Goal: Find contact information: Find contact information

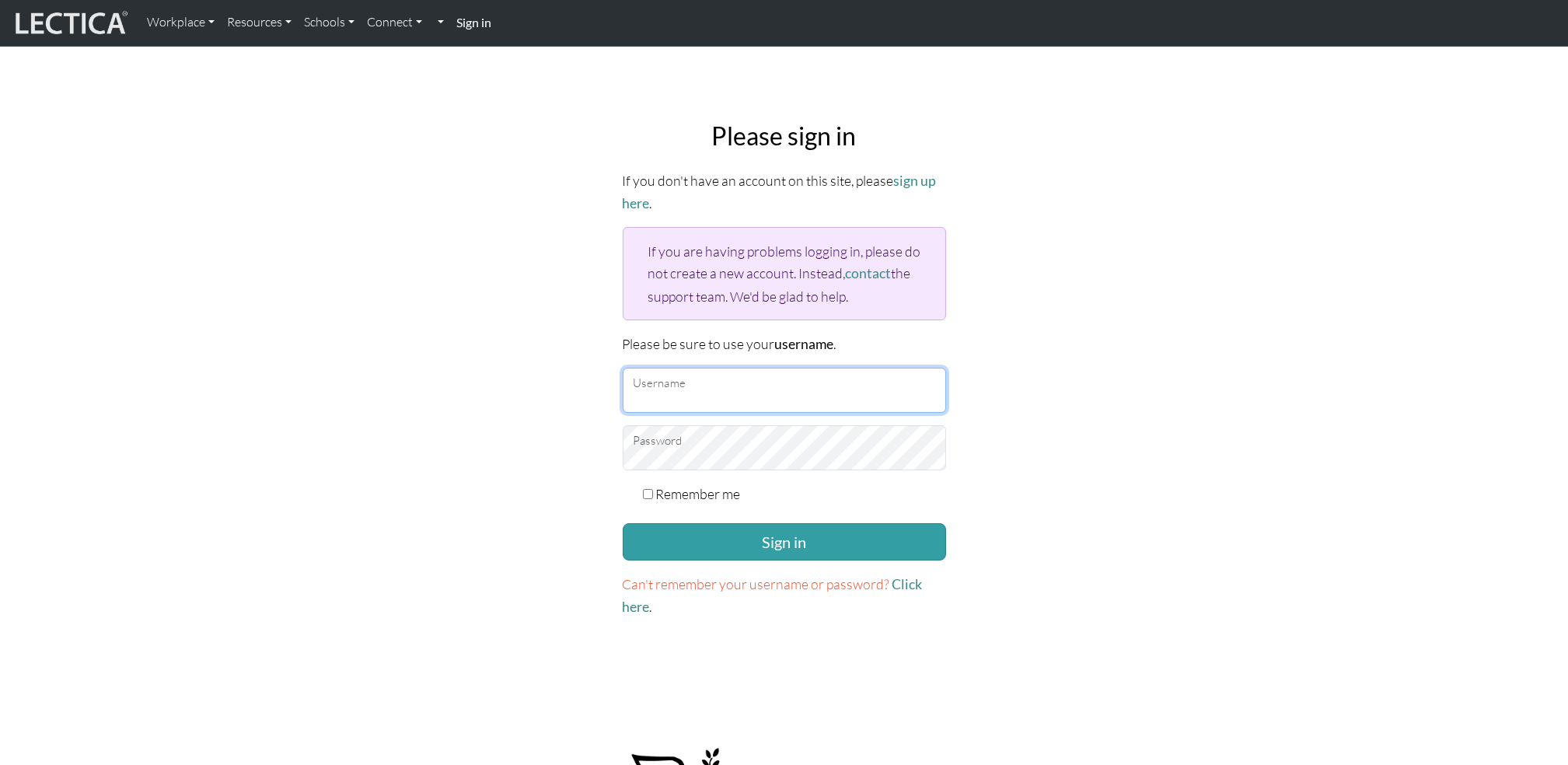
type input "AlexandraDK"
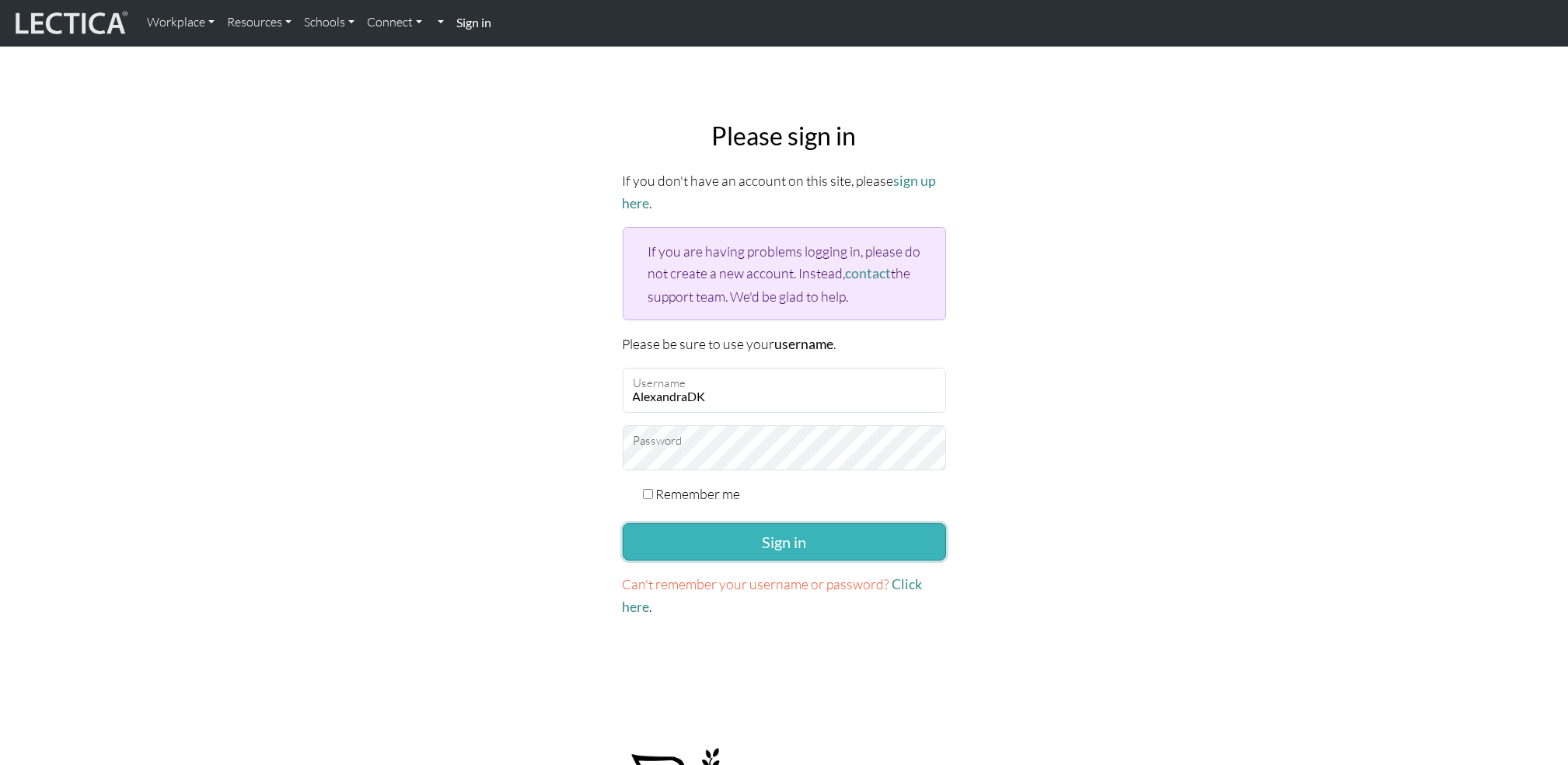
click at [630, 543] on button "Sign in" at bounding box center [784, 541] width 323 height 37
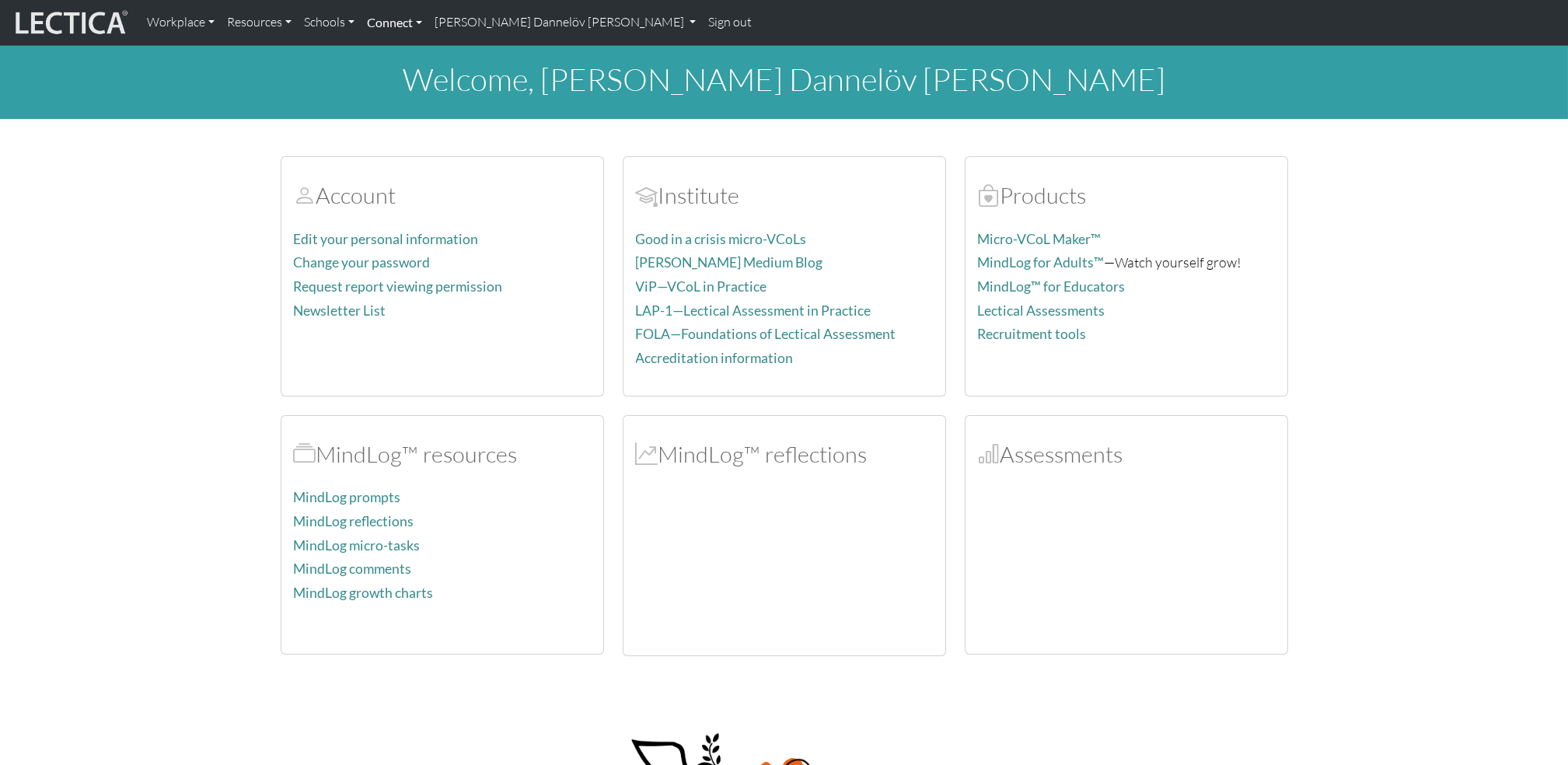
click at [375, 32] on link "Connect" at bounding box center [394, 23] width 68 height 33
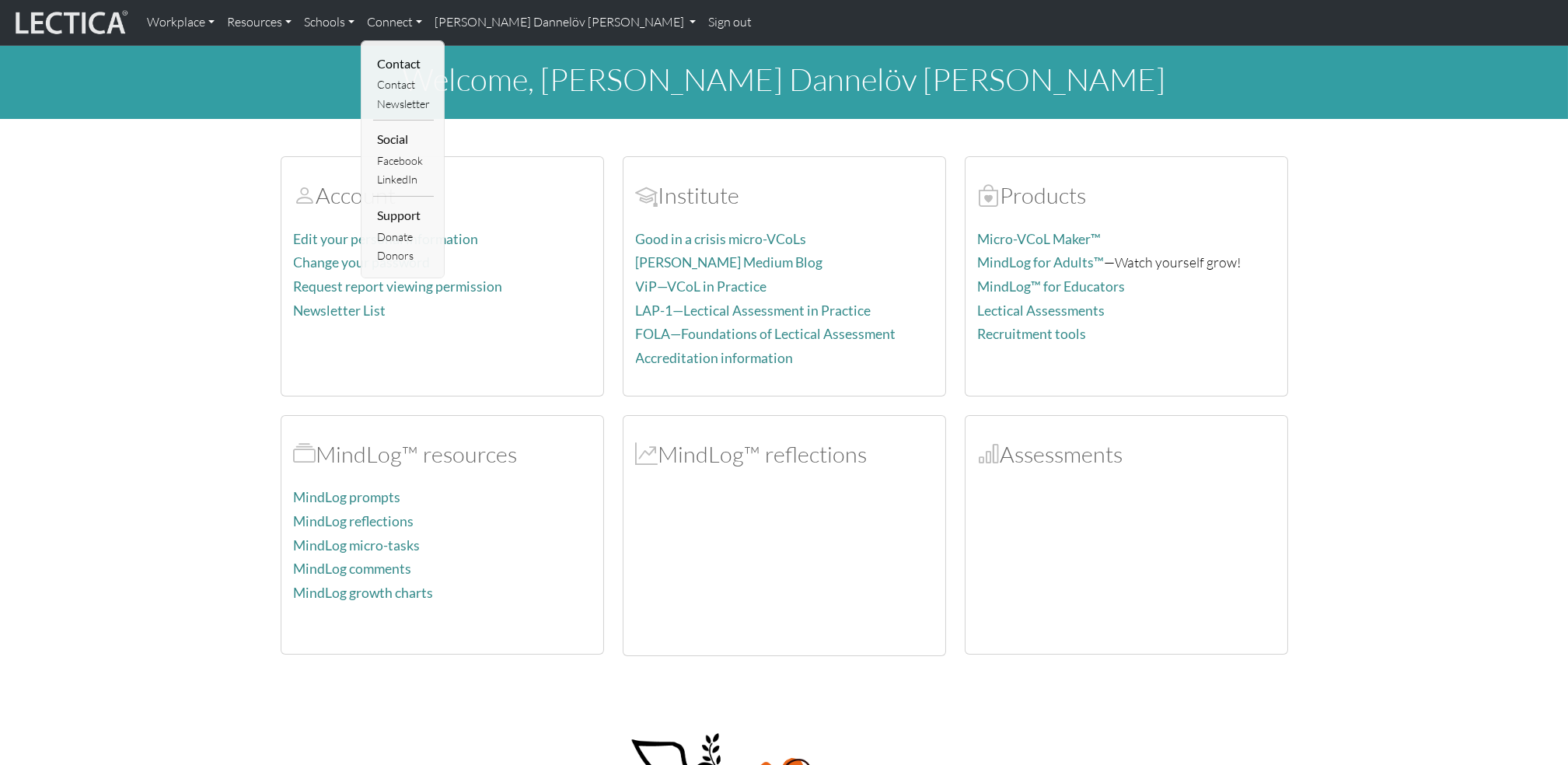
click at [89, 24] on img at bounding box center [70, 22] width 117 height 30
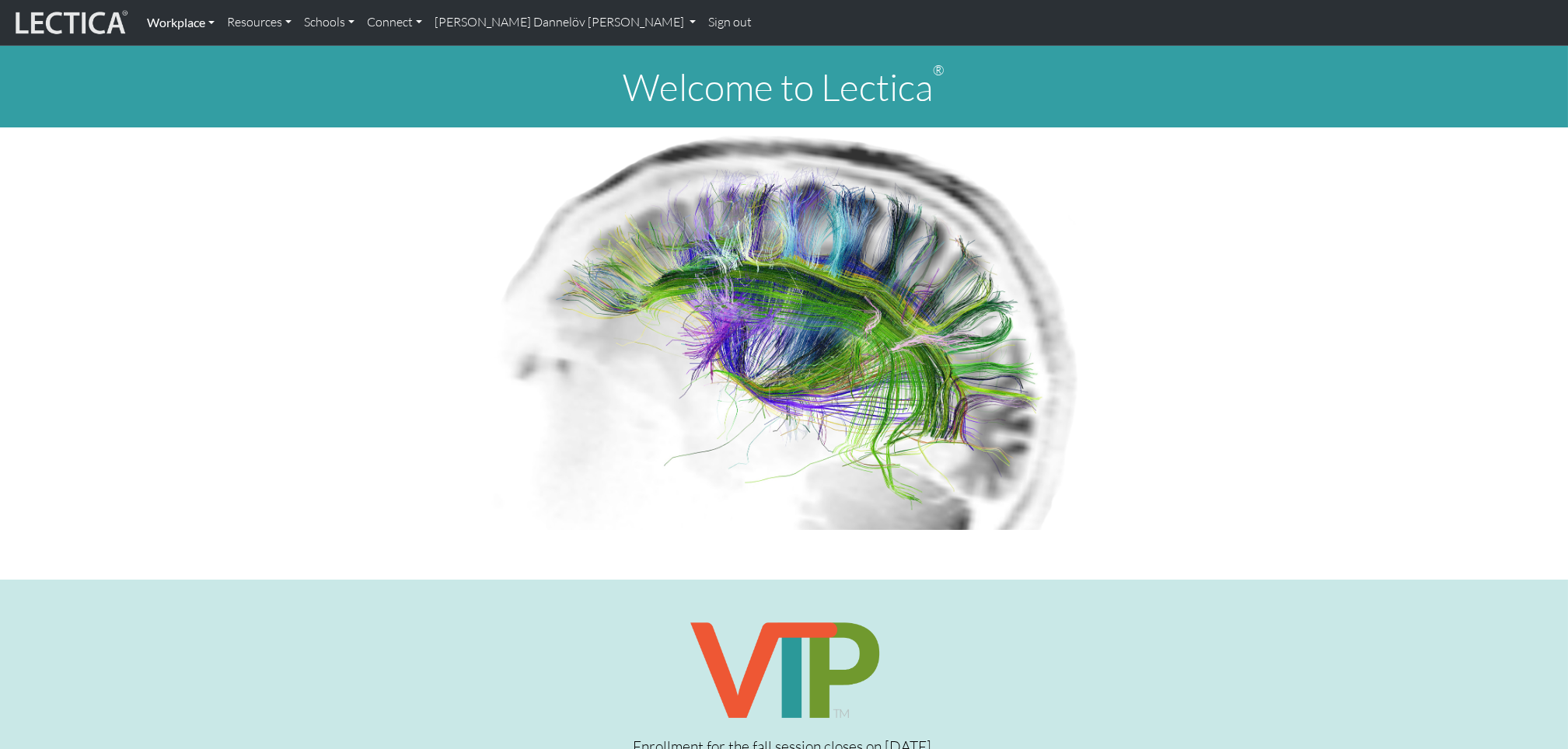
click at [168, 22] on link "Workplace" at bounding box center [181, 23] width 80 height 33
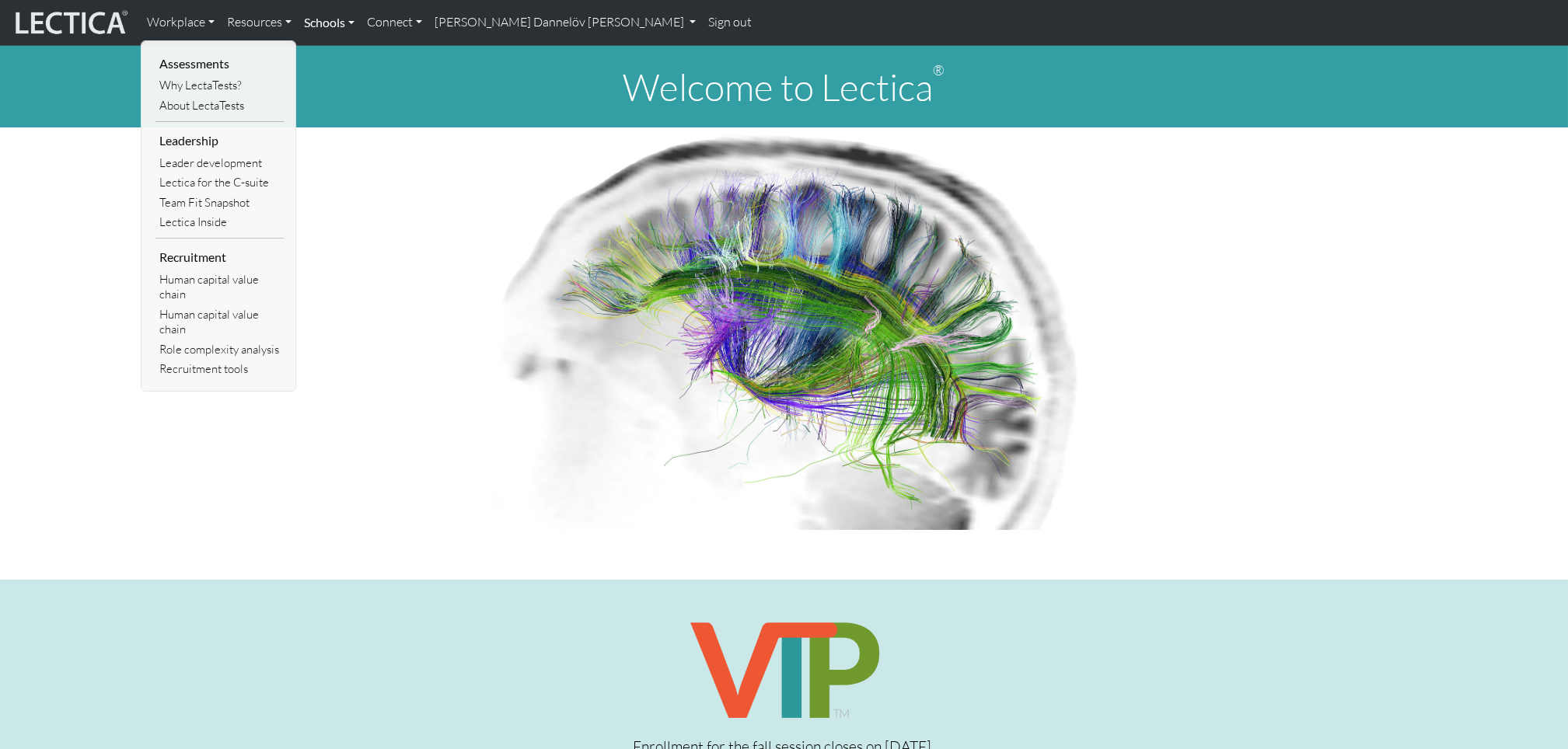
click at [326, 28] on link "Schools" at bounding box center [329, 23] width 63 height 33
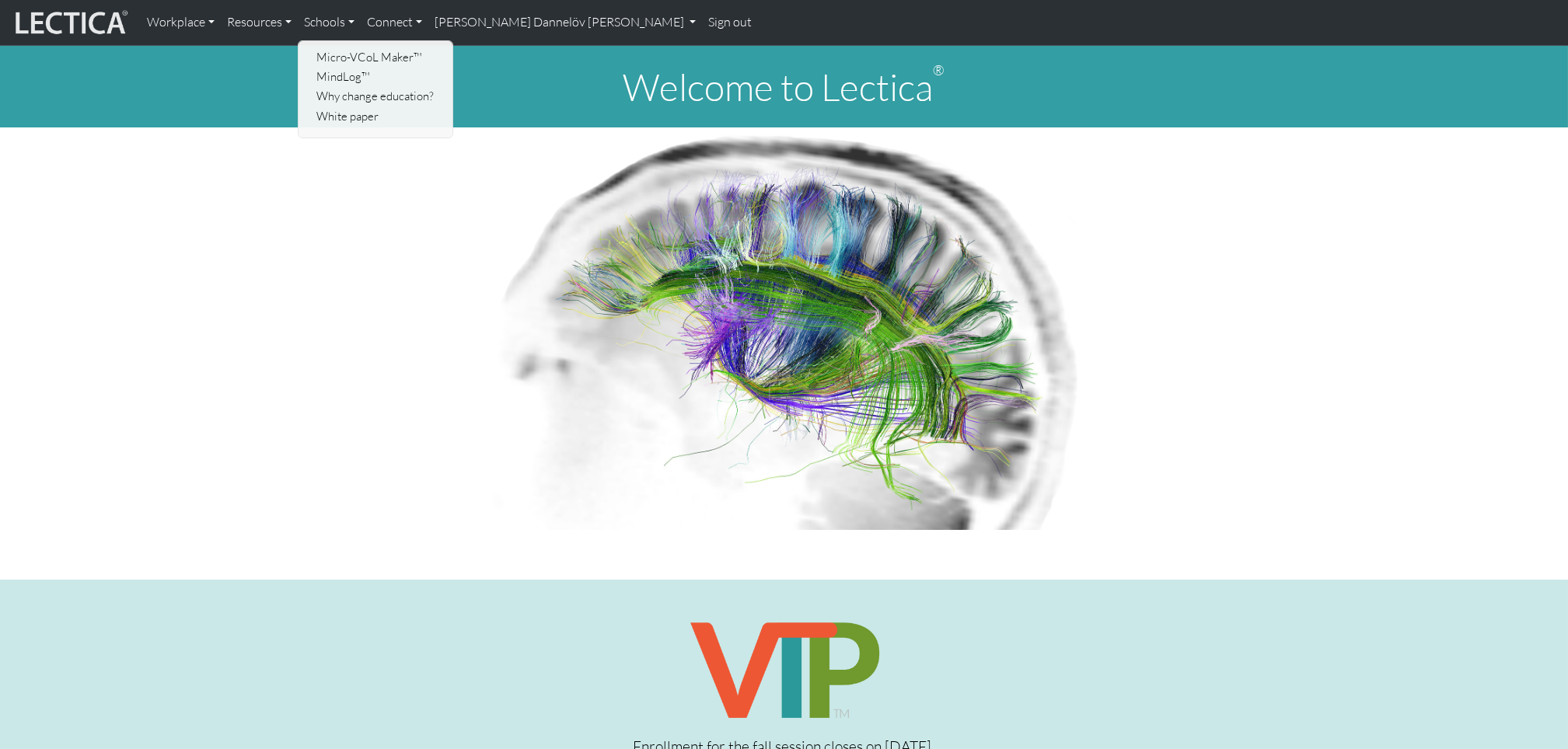
click at [23, 28] on img at bounding box center [70, 22] width 117 height 30
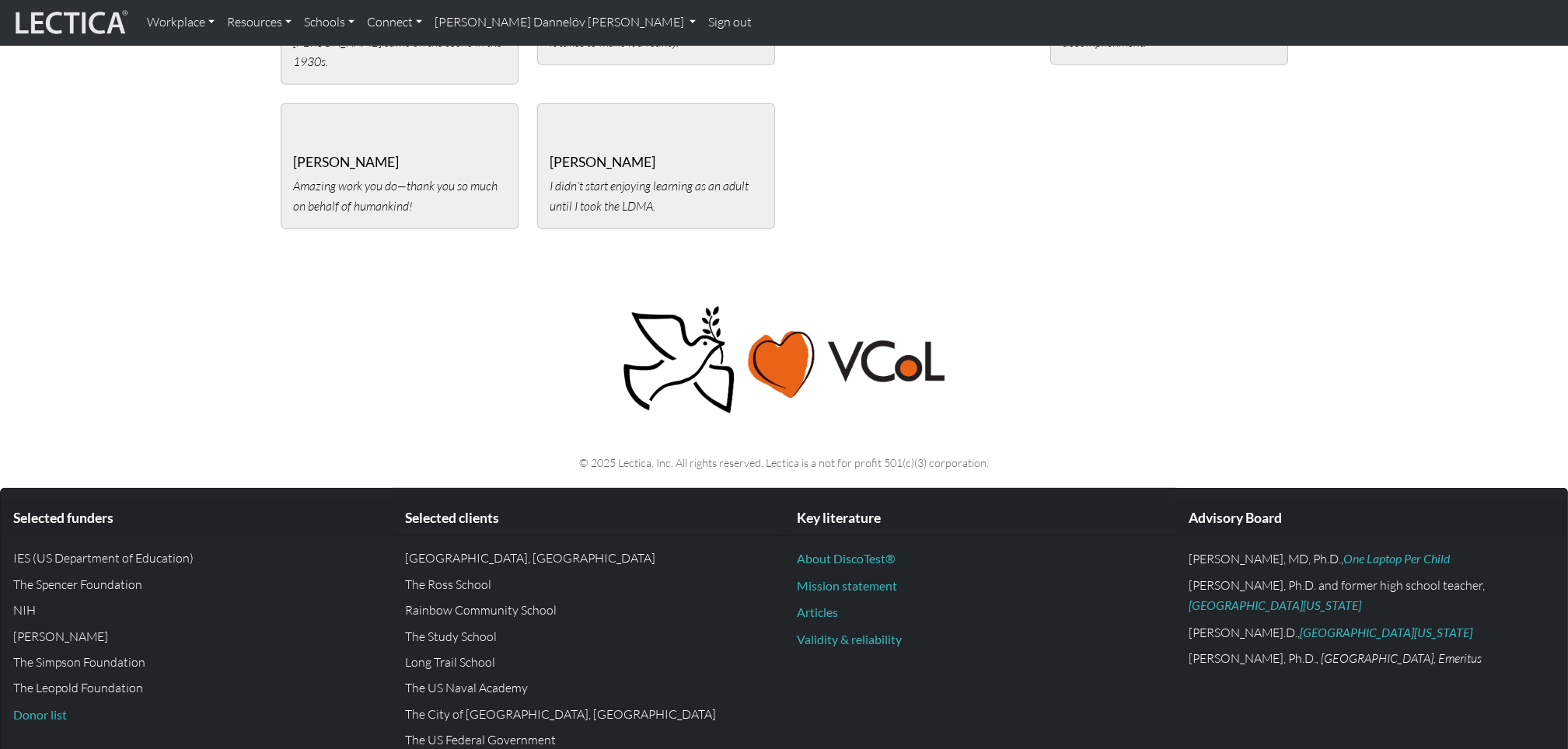
scroll to position [972, 0]
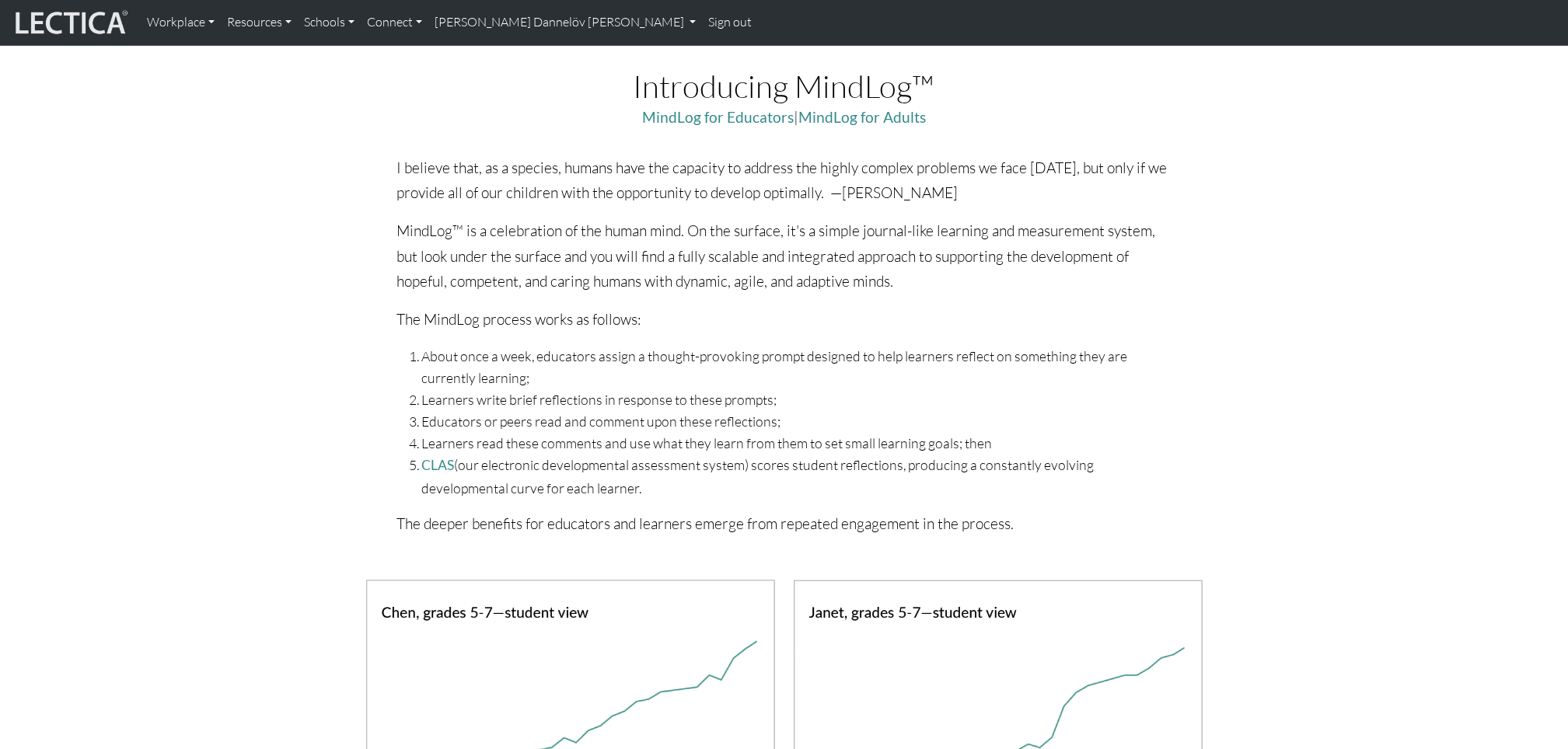
drag, startPoint x: 1572, startPoint y: 284, endPoint x: 130, endPoint y: 166, distance: 1446.8
click at [130, 166] on div "I believe that, as a species, humans have the capacity to address the highly co…" at bounding box center [784, 362] width 1586 height 412
click at [216, 24] on link "Workplace" at bounding box center [181, 23] width 80 height 33
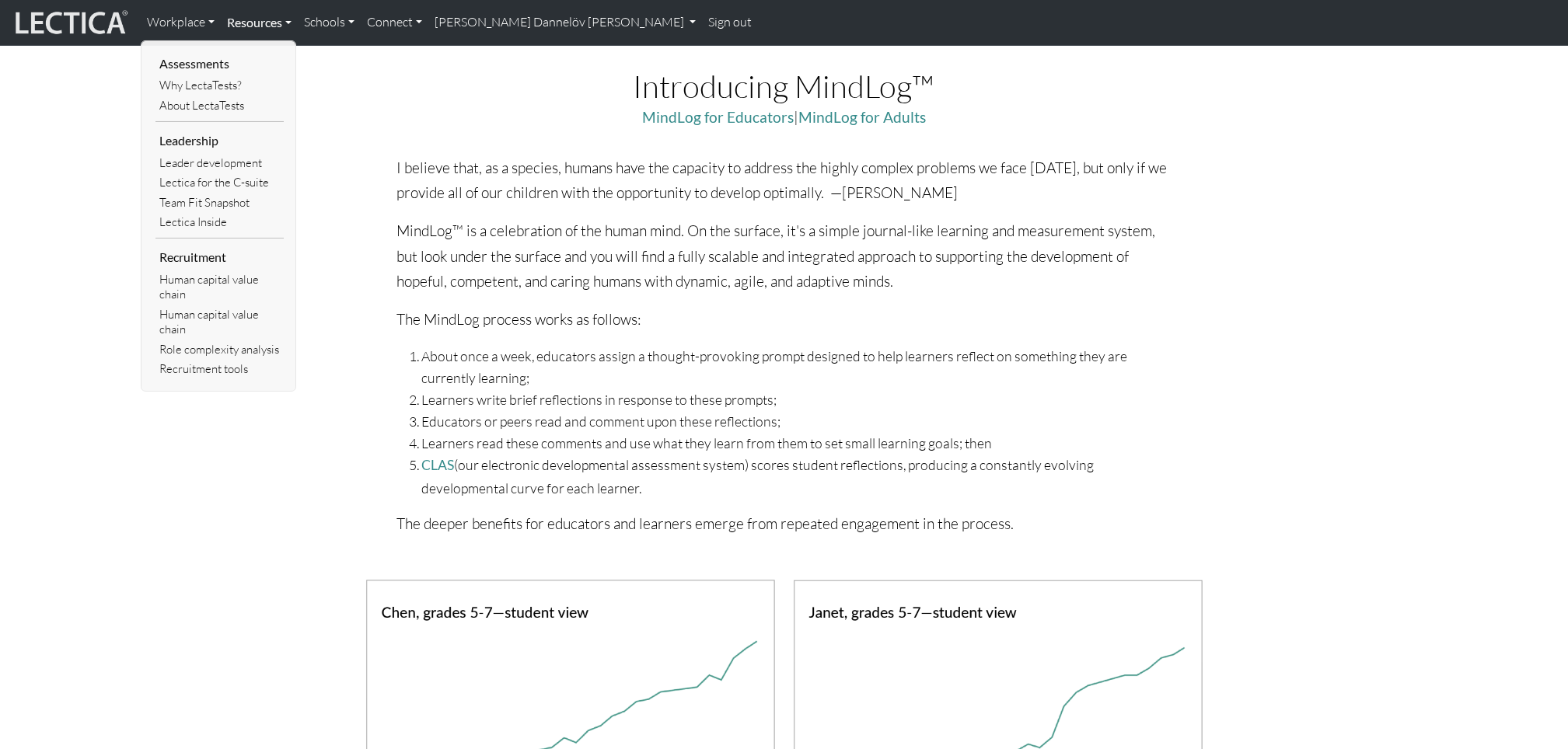
click at [288, 25] on link "Resources" at bounding box center [259, 23] width 77 height 33
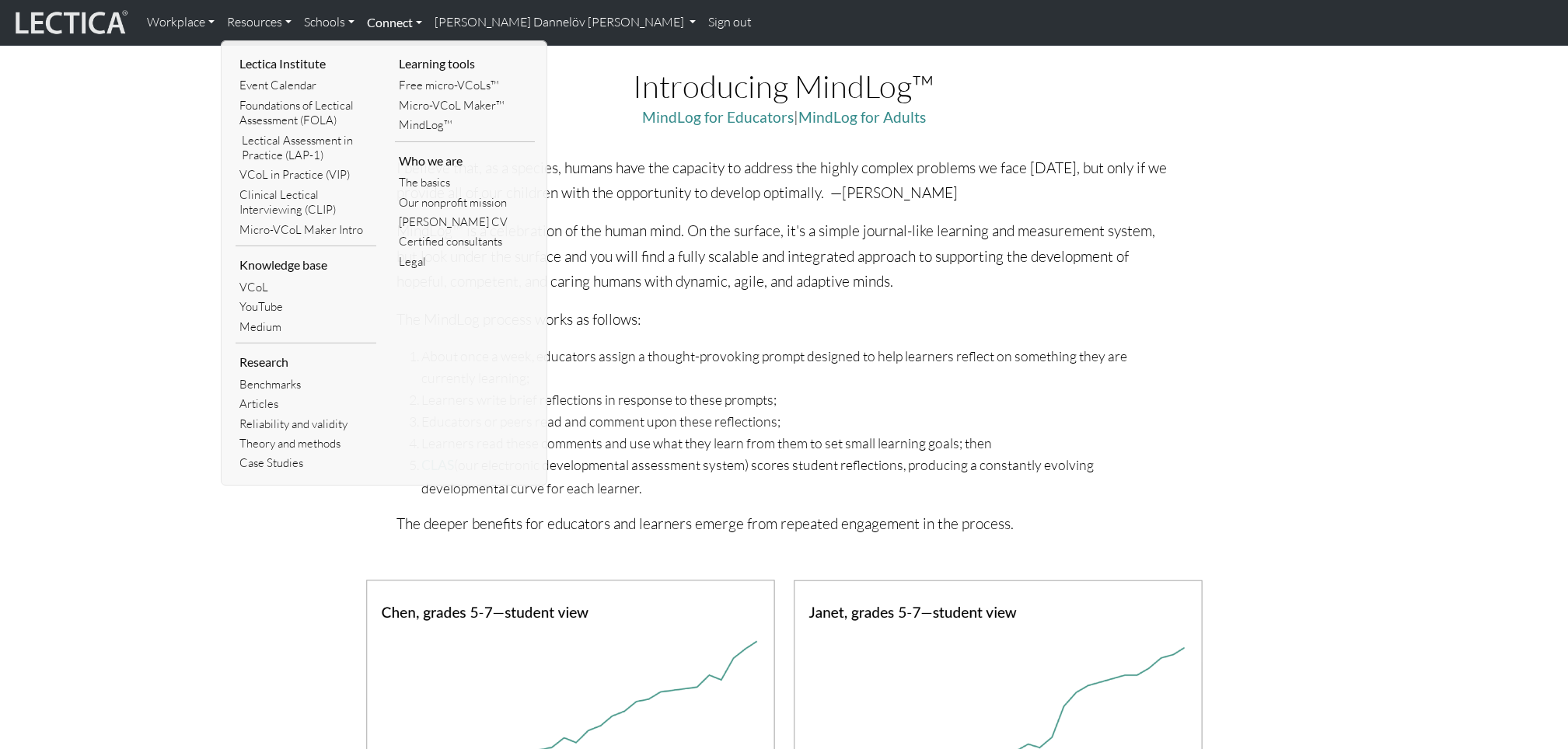
click at [417, 21] on link "Connect" at bounding box center [394, 23] width 68 height 33
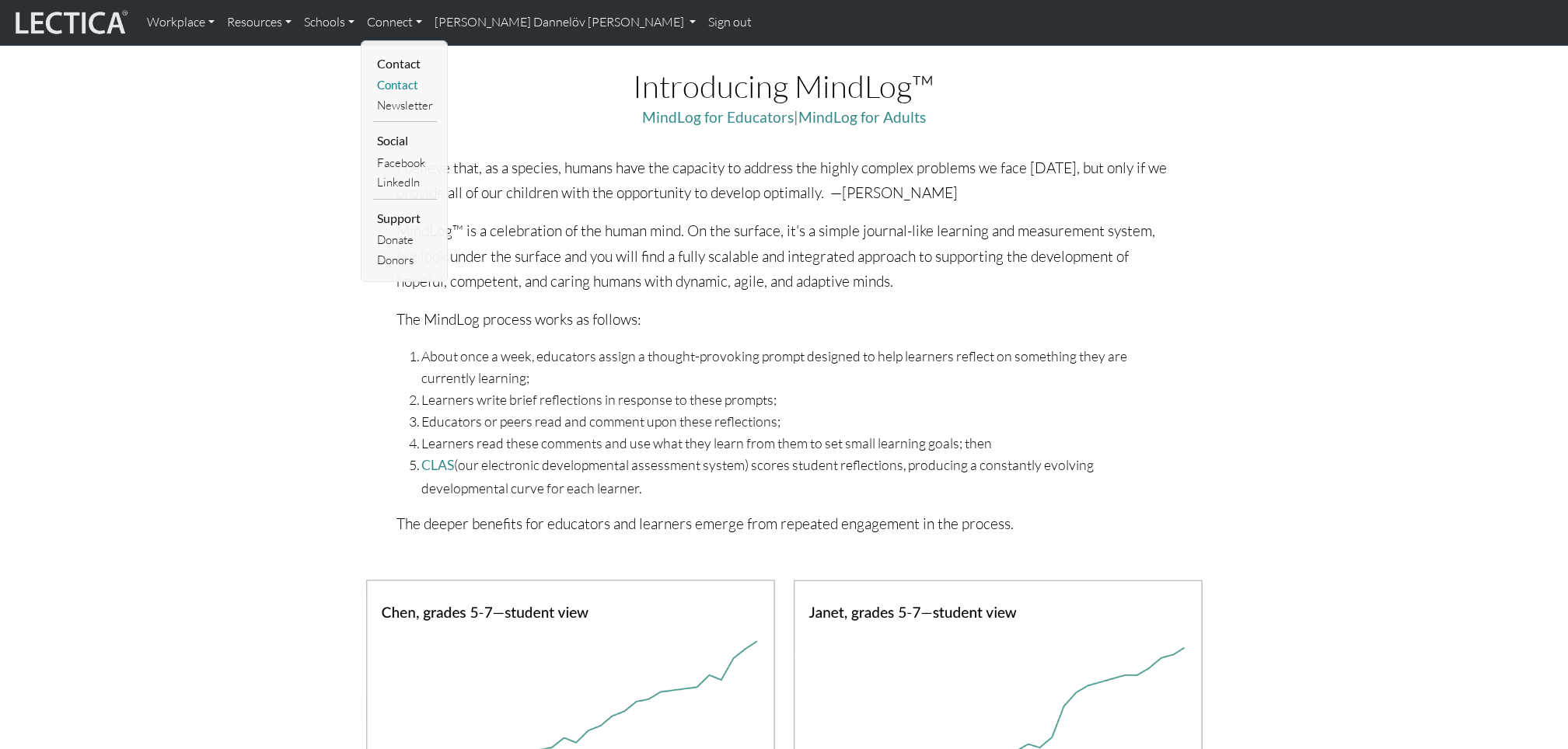
click at [400, 91] on link "Contact" at bounding box center [405, 85] width 64 height 19
